Goal: Navigation & Orientation: Go to known website

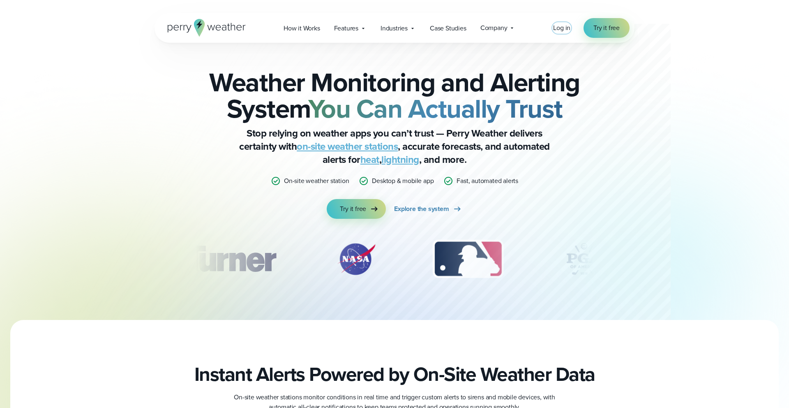
click at [558, 28] on span "Log in" at bounding box center [561, 27] width 17 height 9
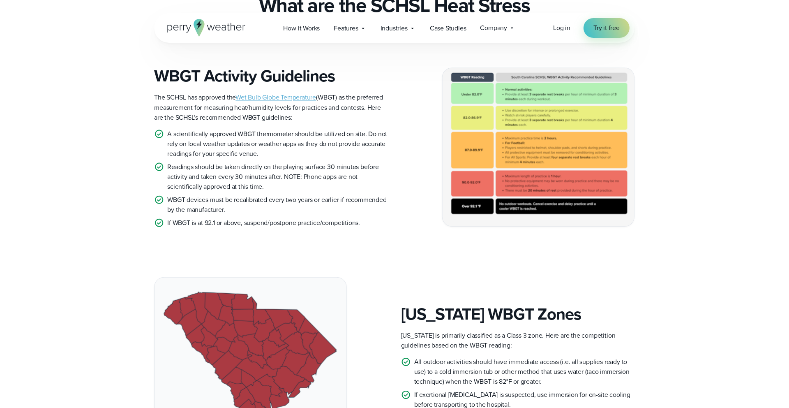
scroll to position [233, 0]
drag, startPoint x: 515, startPoint y: 119, endPoint x: 213, endPoint y: 1, distance: 324.9
